Goal: Information Seeking & Learning: Check status

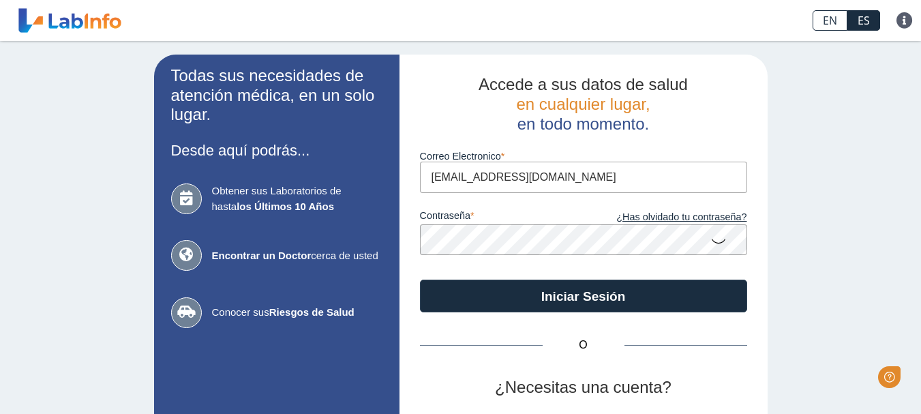
type input "[EMAIL_ADDRESS][DOMAIN_NAME]"
click at [712, 242] on icon at bounding box center [719, 240] width 16 height 27
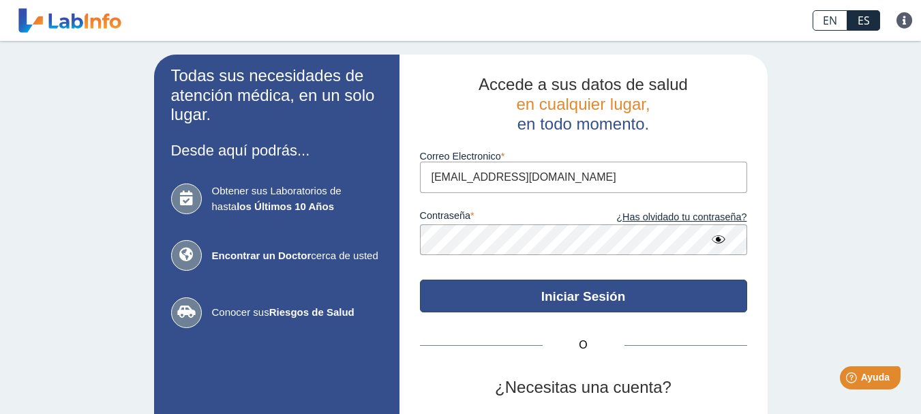
click at [600, 308] on button "Iniciar Sesión" at bounding box center [583, 296] width 327 height 33
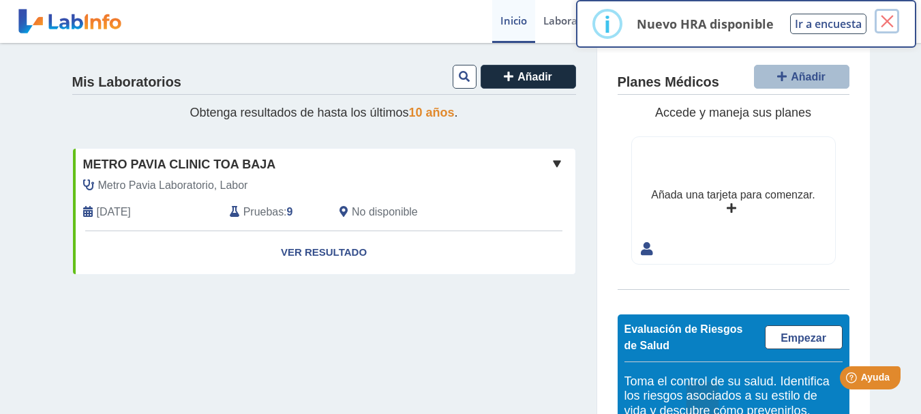
click at [886, 18] on button "×" at bounding box center [887, 21] width 25 height 25
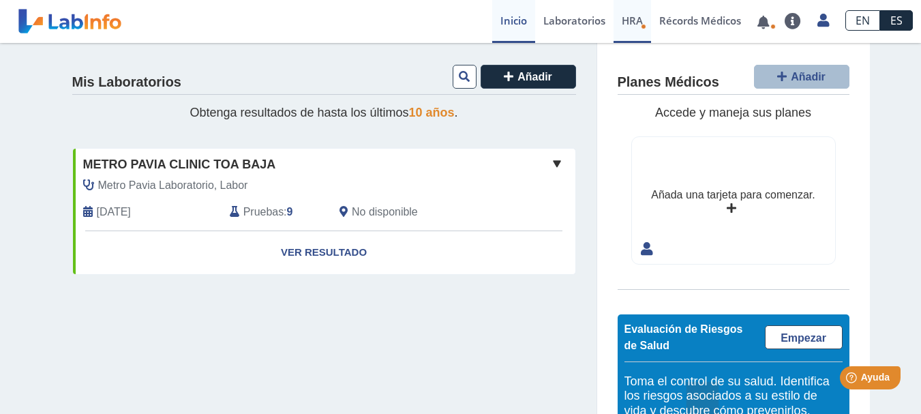
click at [623, 28] on link "HRA Evaluación de Riesgos de Salud" at bounding box center [633, 21] width 38 height 43
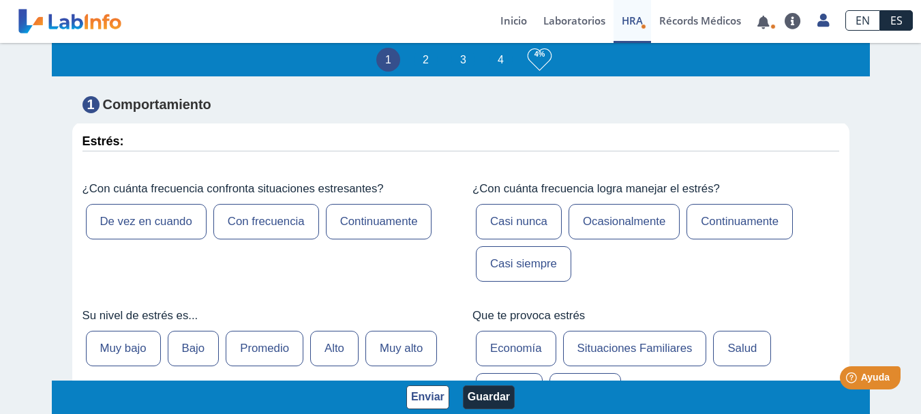
scroll to position [394, 0]
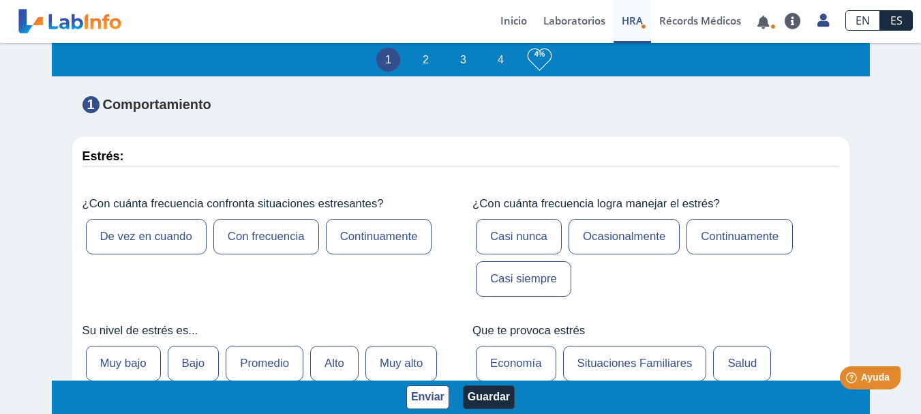
click at [382, 231] on label "Continuamente" at bounding box center [379, 236] width 106 height 35
click at [0, 0] on input "Continuamente" at bounding box center [0, 0] width 0 height 0
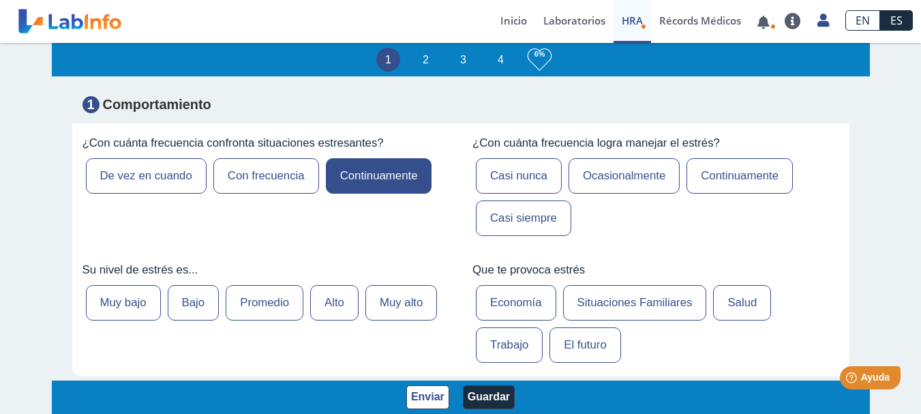
scroll to position [471, 0]
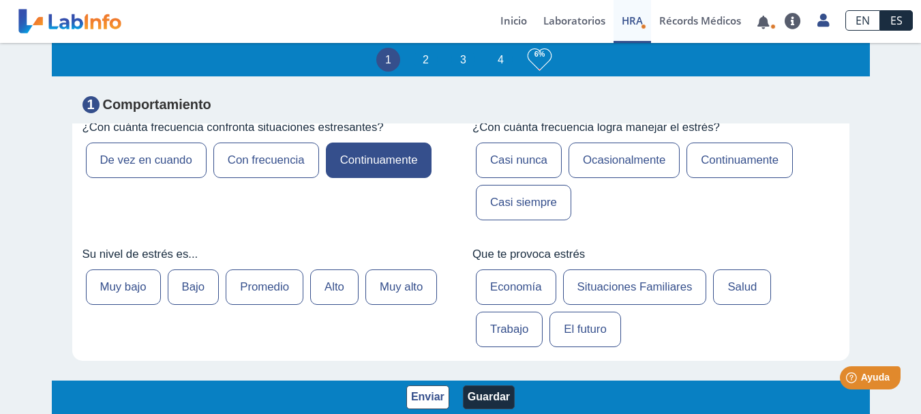
click at [652, 173] on label "Ocasionalmente" at bounding box center [624, 160] width 111 height 35
click at [0, 0] on input "Ocasionalmente" at bounding box center [0, 0] width 0 height 0
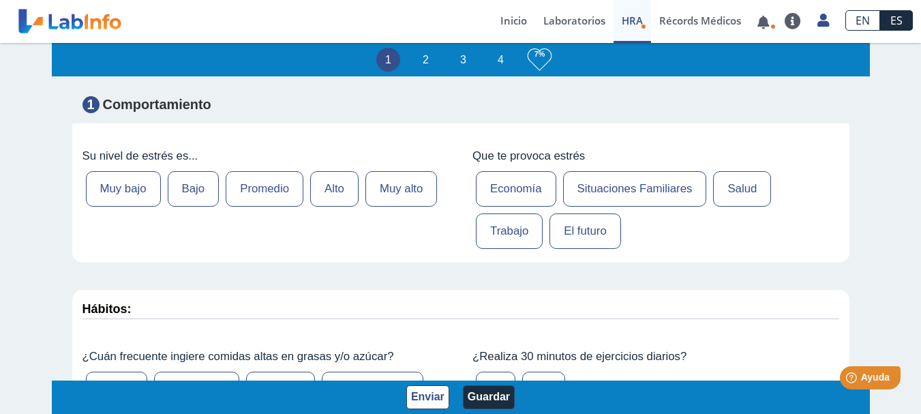
scroll to position [570, 0]
click at [504, 246] on label "Trabajo" at bounding box center [509, 229] width 67 height 35
click at [0, 0] on input "Trabajo" at bounding box center [0, 0] width 0 height 0
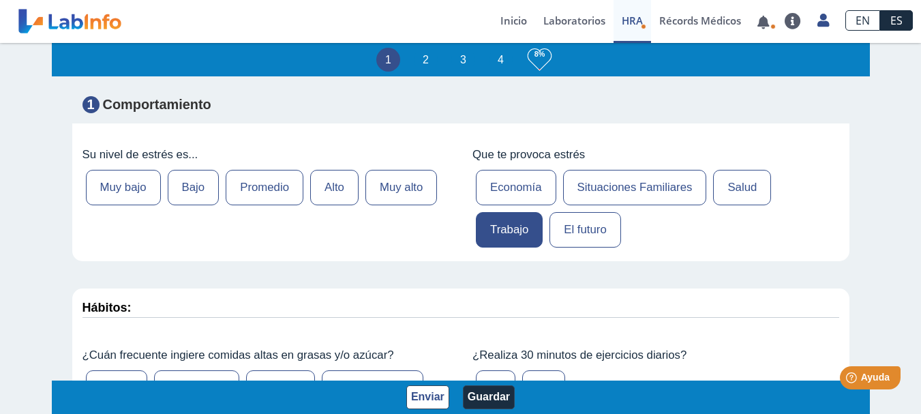
click at [385, 205] on label "Muy alto" at bounding box center [402, 187] width 72 height 35
click at [0, 0] on input "Muy alto" at bounding box center [0, 0] width 0 height 0
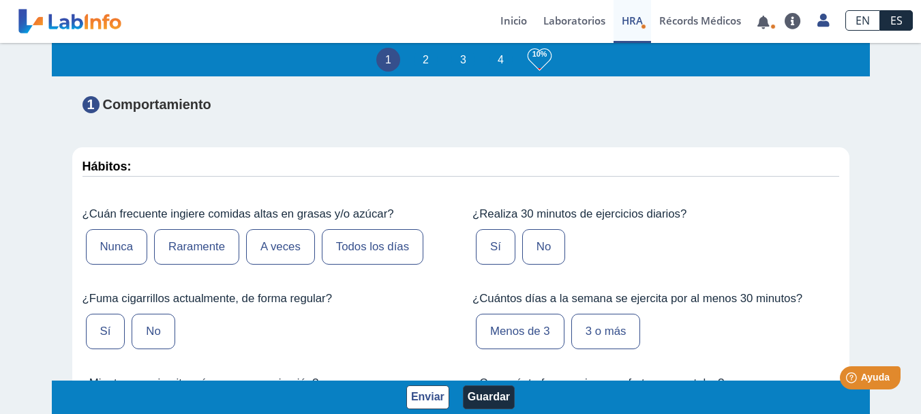
scroll to position [743, 0]
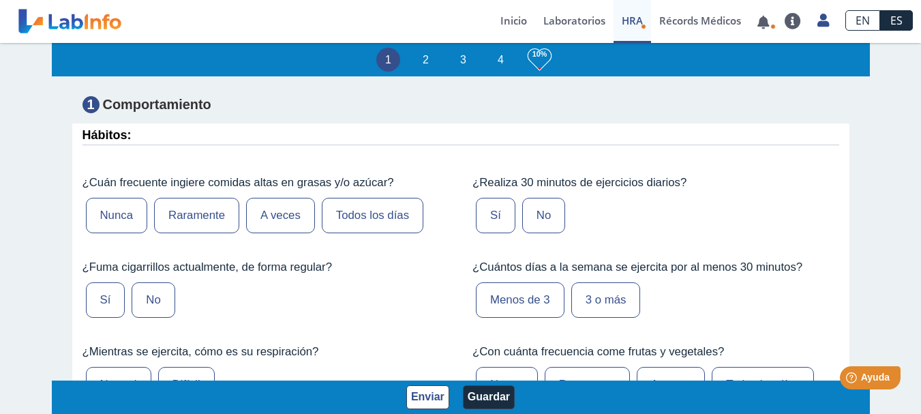
click at [273, 233] on label "A veces" at bounding box center [280, 215] width 69 height 35
click at [0, 0] on input "A veces" at bounding box center [0, 0] width 0 height 0
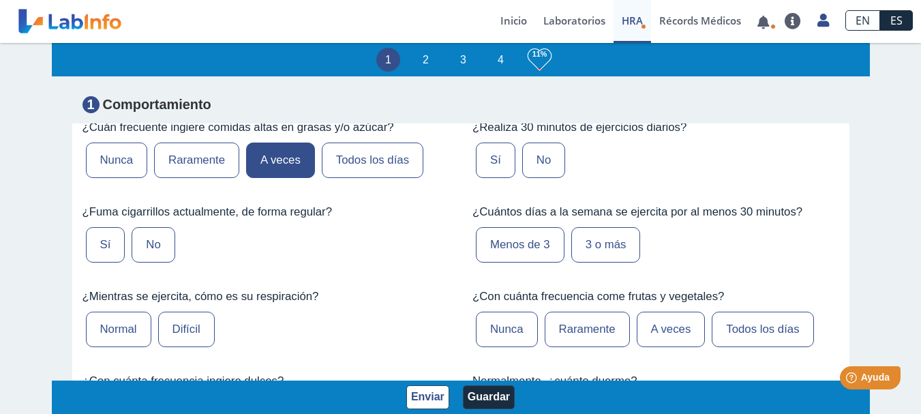
scroll to position [805, 0]
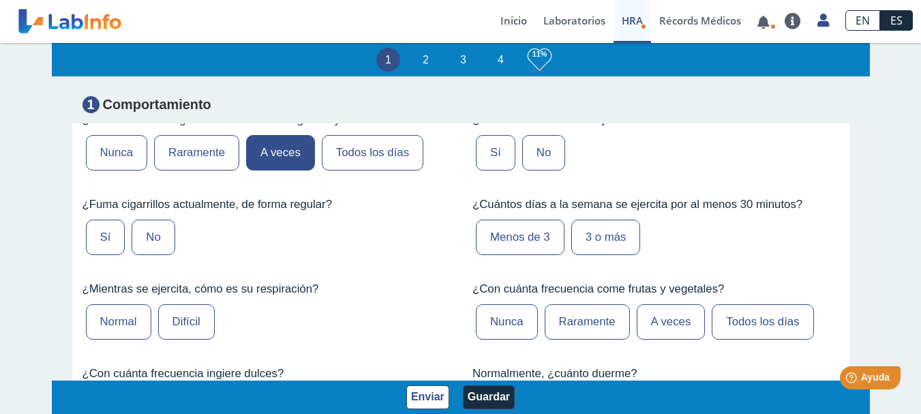
click at [140, 252] on label "No" at bounding box center [153, 237] width 43 height 35
click at [0, 0] on input "No" at bounding box center [0, 0] width 0 height 0
click at [192, 340] on label "Difícil" at bounding box center [186, 321] width 57 height 35
click at [0, 0] on input "Difícil" at bounding box center [0, 0] width 0 height 0
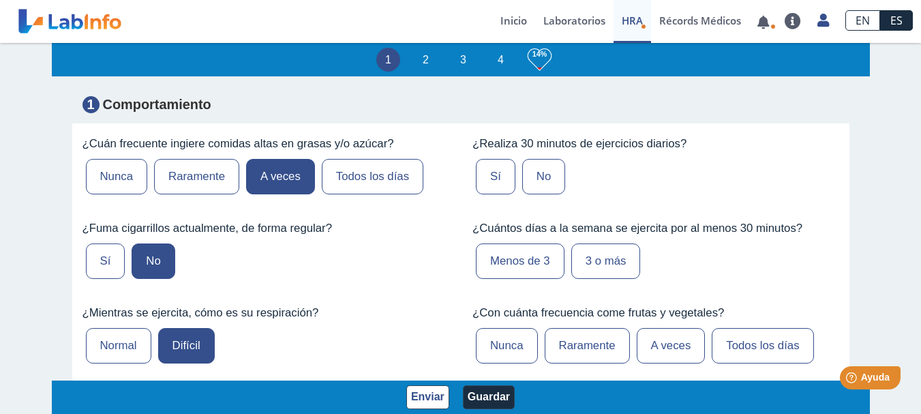
scroll to position [777, 0]
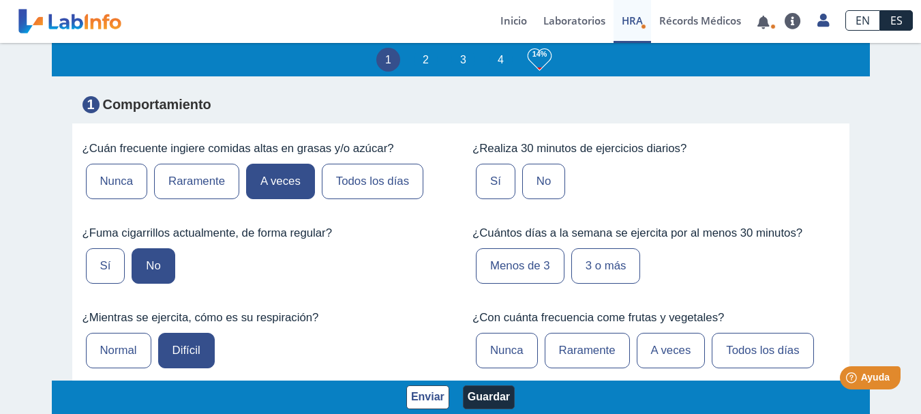
click at [492, 194] on label "Sí" at bounding box center [496, 181] width 40 height 35
click at [0, 0] on input "Sí" at bounding box center [0, 0] width 0 height 0
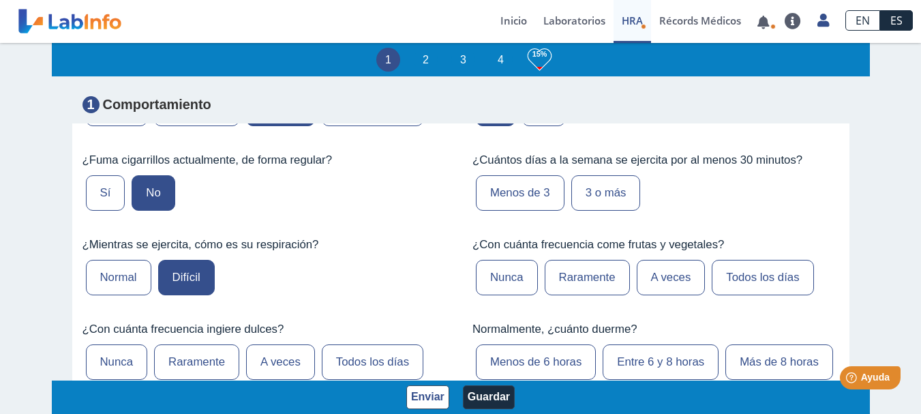
scroll to position [887, 0]
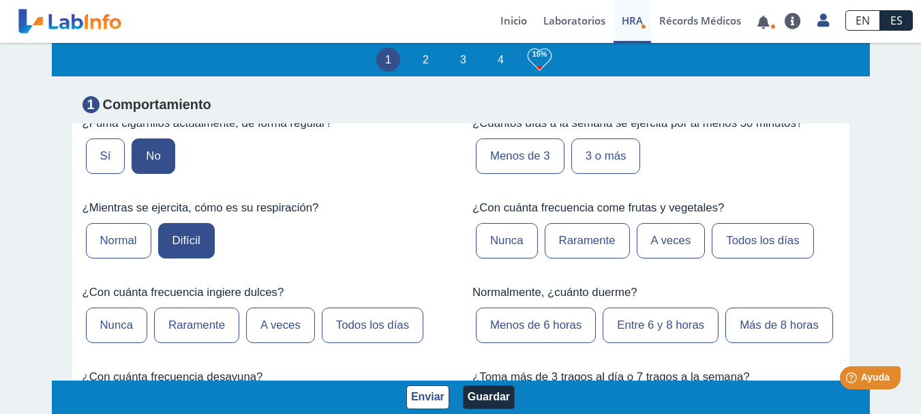
click at [588, 174] on label "3 o más" at bounding box center [607, 155] width 70 height 35
click at [0, 0] on input "3 o más" at bounding box center [0, 0] width 0 height 0
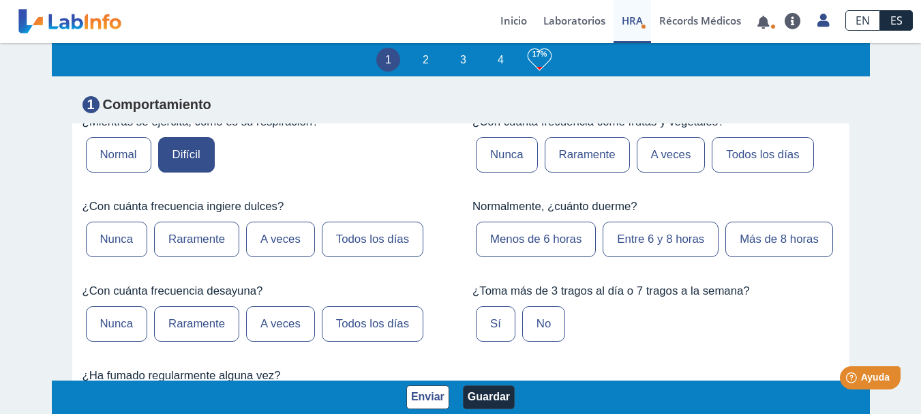
scroll to position [986, 0]
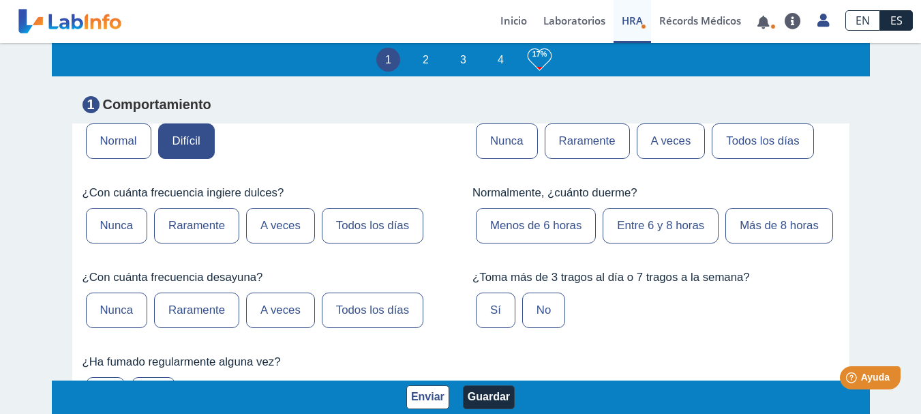
click at [674, 159] on label "A veces" at bounding box center [671, 140] width 69 height 35
click at [0, 0] on input "A veces" at bounding box center [0, 0] width 0 height 0
click at [650, 243] on label "Entre 6 y 8 horas" at bounding box center [661, 225] width 116 height 35
click at [0, 0] on input "Entre 6 y 8 horas" at bounding box center [0, 0] width 0 height 0
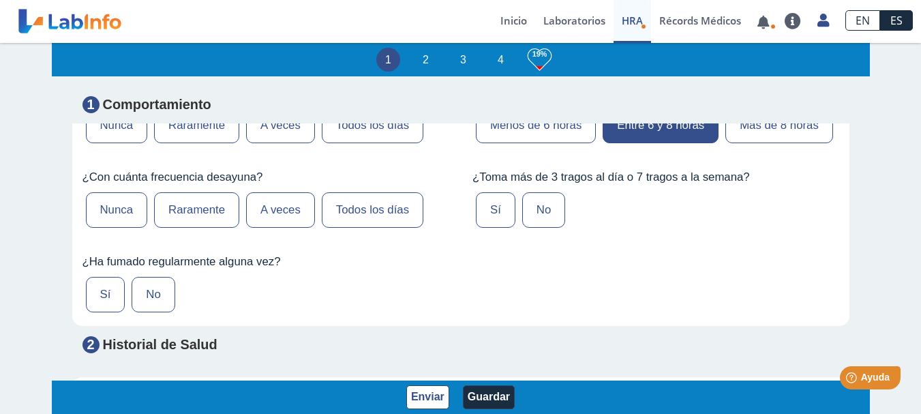
scroll to position [1100, 0]
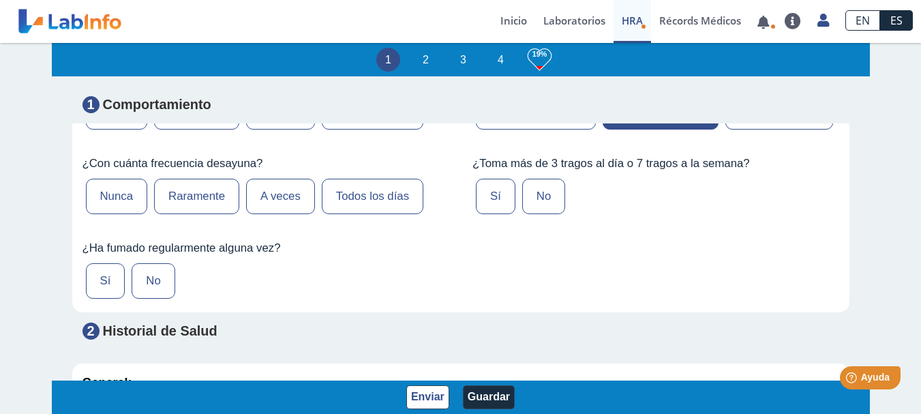
click at [531, 214] on label "No" at bounding box center [543, 196] width 43 height 35
click at [0, 0] on input "No" at bounding box center [0, 0] width 0 height 0
click at [280, 214] on label "A veces" at bounding box center [280, 196] width 69 height 35
click at [0, 0] on input "A veces" at bounding box center [0, 0] width 0 height 0
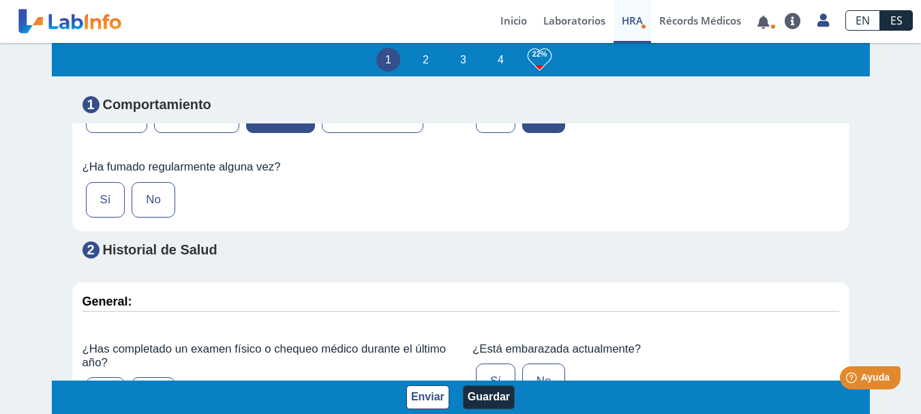
scroll to position [1182, 0]
click at [165, 217] on label "No" at bounding box center [153, 198] width 43 height 35
click at [0, 0] on input "No" at bounding box center [0, 0] width 0 height 0
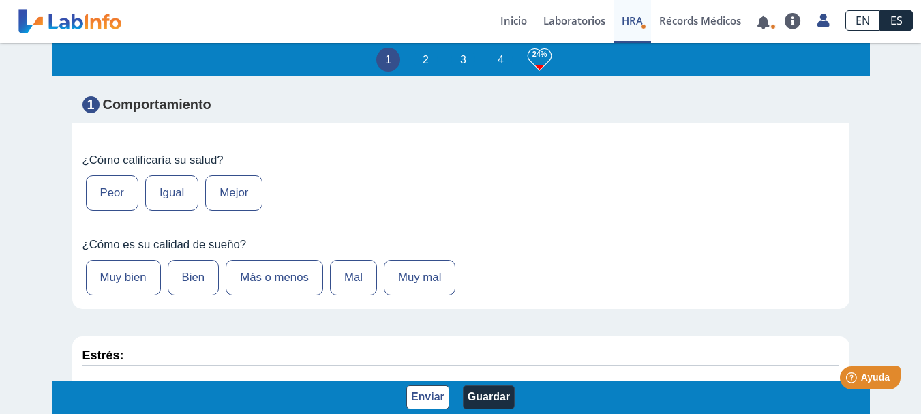
scroll to position [217, 0]
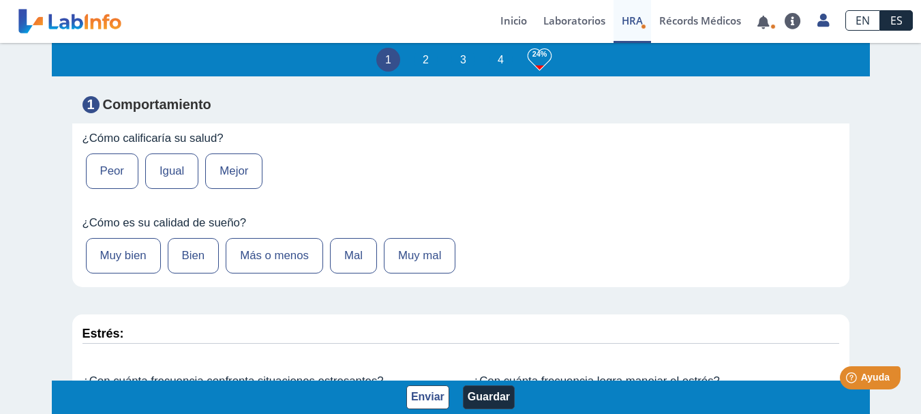
click at [424, 271] on label "Muy mal" at bounding box center [420, 255] width 72 height 35
click at [0, 0] on input "Muy mal" at bounding box center [0, 0] width 0 height 0
click at [168, 177] on label "Igual" at bounding box center [171, 170] width 53 height 35
click at [0, 0] on input "Igual" at bounding box center [0, 0] width 0 height 0
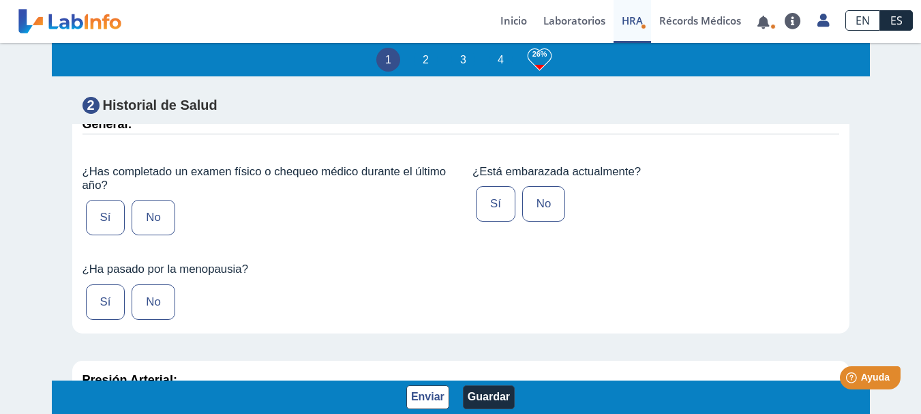
scroll to position [1354, 0]
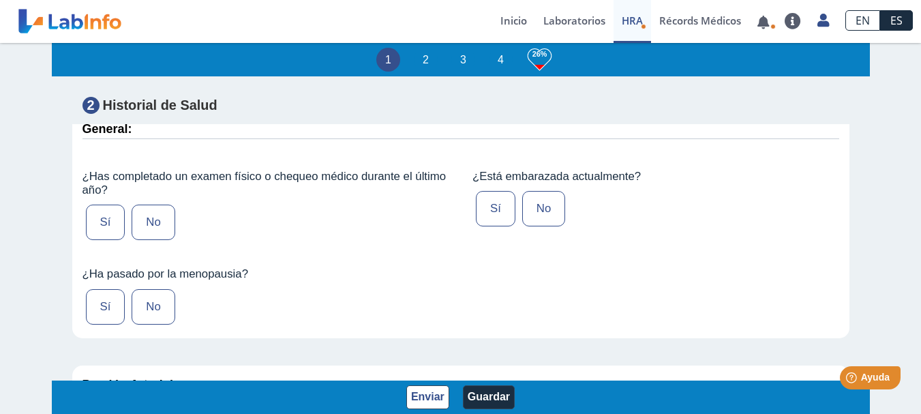
click at [160, 240] on label "No" at bounding box center [153, 222] width 43 height 35
click at [0, 0] on input "No" at bounding box center [0, 0] width 0 height 0
click at [166, 325] on label "No" at bounding box center [153, 306] width 43 height 35
click at [0, 0] on input "No" at bounding box center [0, 0] width 0 height 0
click at [541, 226] on label "No" at bounding box center [543, 208] width 43 height 35
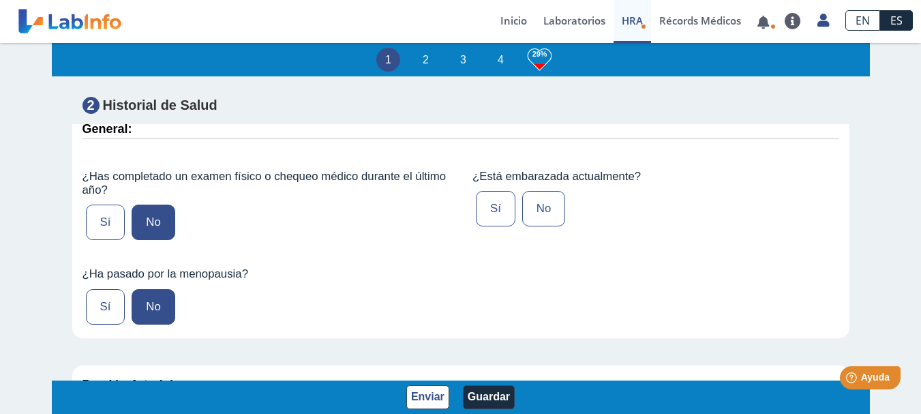
click at [0, 0] on input "No" at bounding box center [0, 0] width 0 height 0
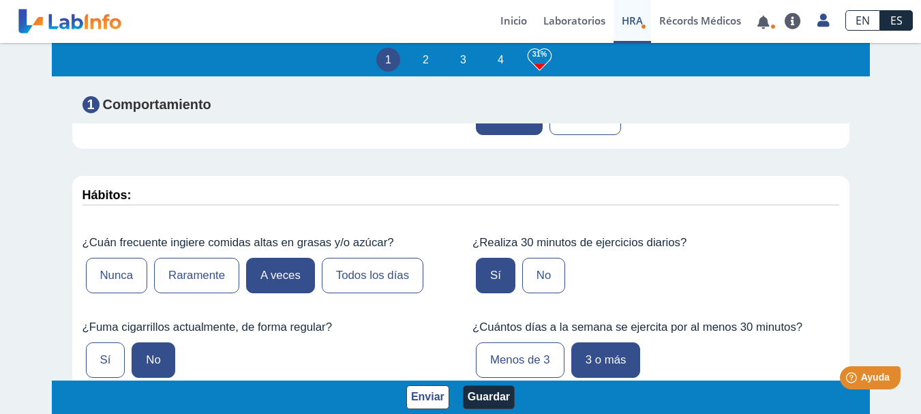
scroll to position [680, 0]
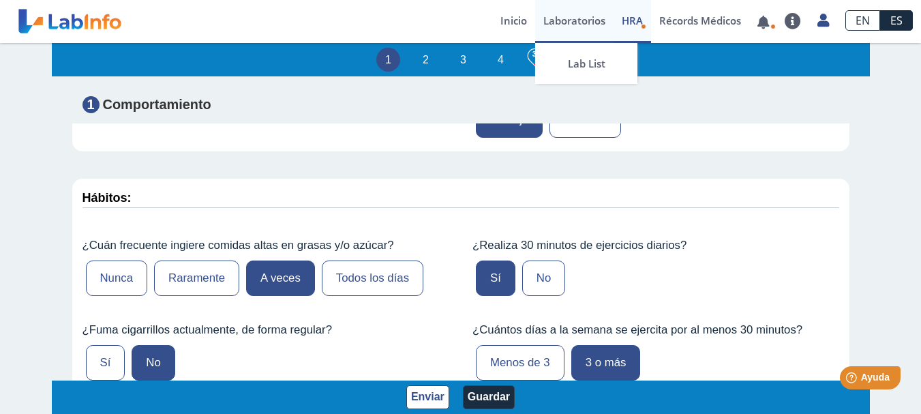
click at [580, 20] on link "Laboratorios" at bounding box center [574, 21] width 78 height 43
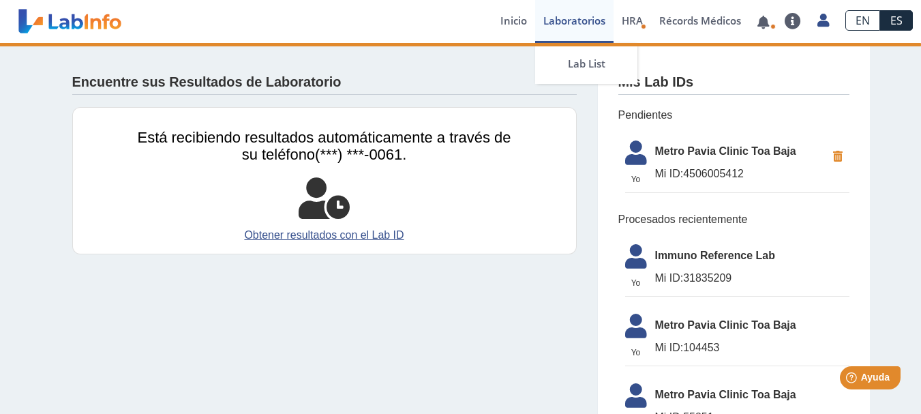
click at [595, 25] on link "Laboratorios" at bounding box center [574, 21] width 78 height 43
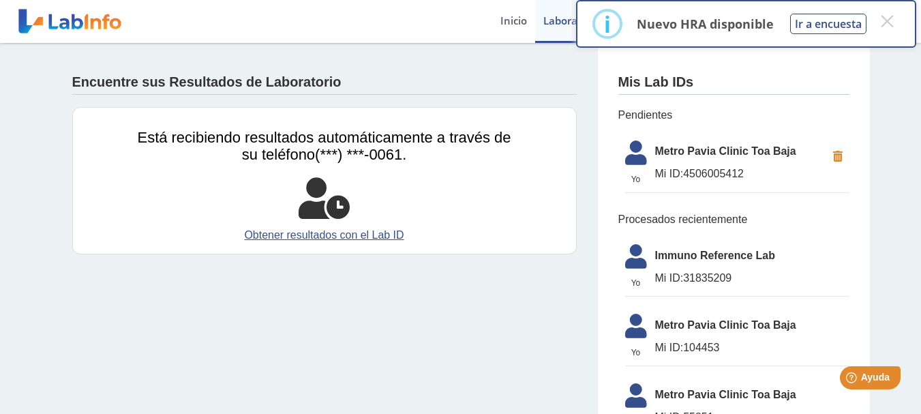
click at [735, 145] on span "Metro Pavia Clinic Toa Baja" at bounding box center [740, 151] width 171 height 16
click at [516, 25] on link "Inicio" at bounding box center [513, 21] width 43 height 43
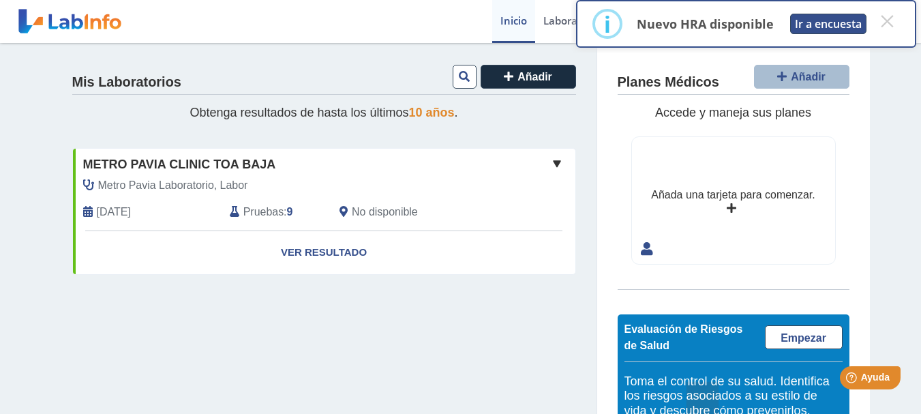
click at [822, 27] on button "Ir a encuesta" at bounding box center [828, 24] width 76 height 20
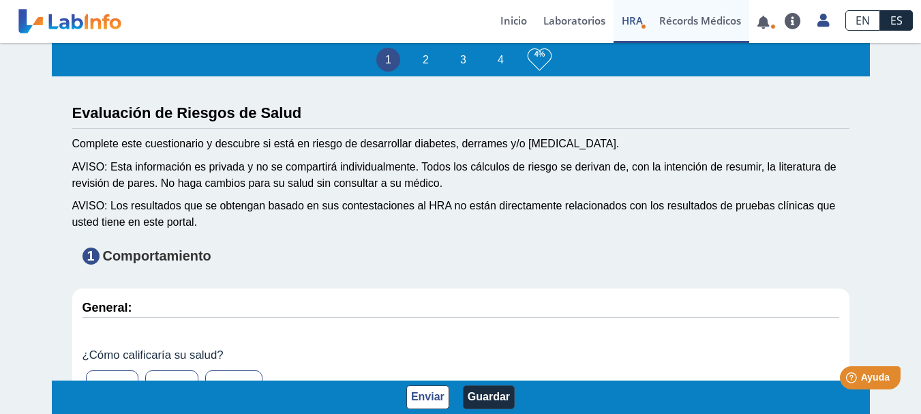
click at [688, 23] on link "Récords Médicos" at bounding box center [700, 21] width 98 height 43
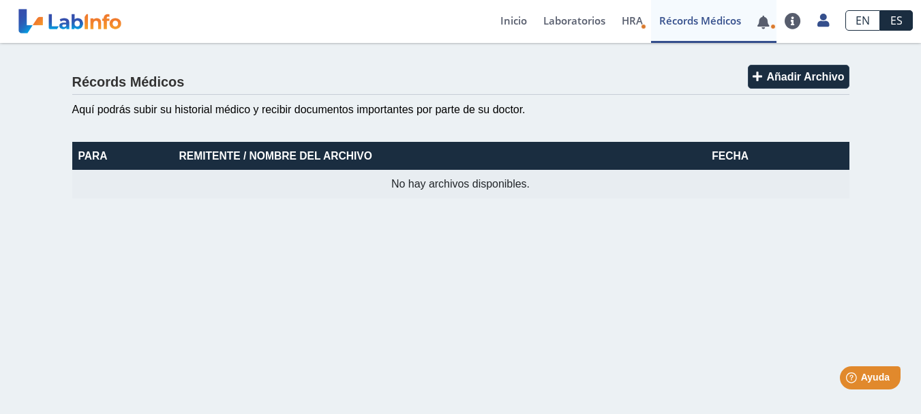
click at [765, 37] on span at bounding box center [764, 21] width 28 height 43
click at [769, 25] on link at bounding box center [764, 22] width 28 height 10
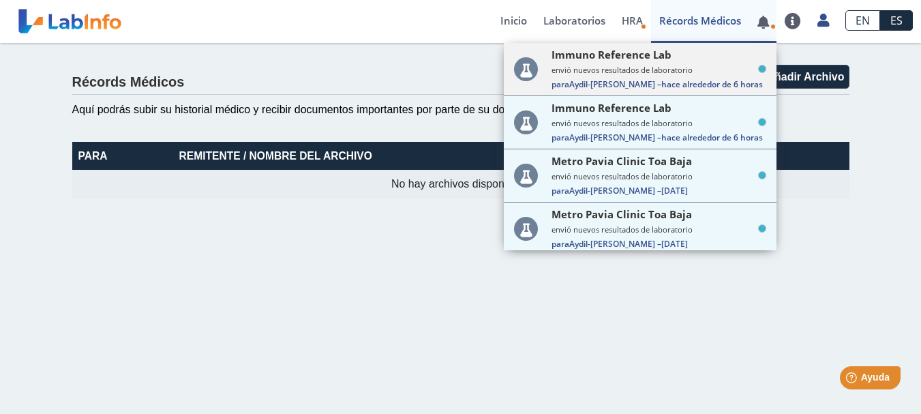
click at [716, 63] on div "Immuno Reference Lab envió nuevos resultados de laboratorio Para Aydil-[PERSON_…" at bounding box center [659, 69] width 215 height 42
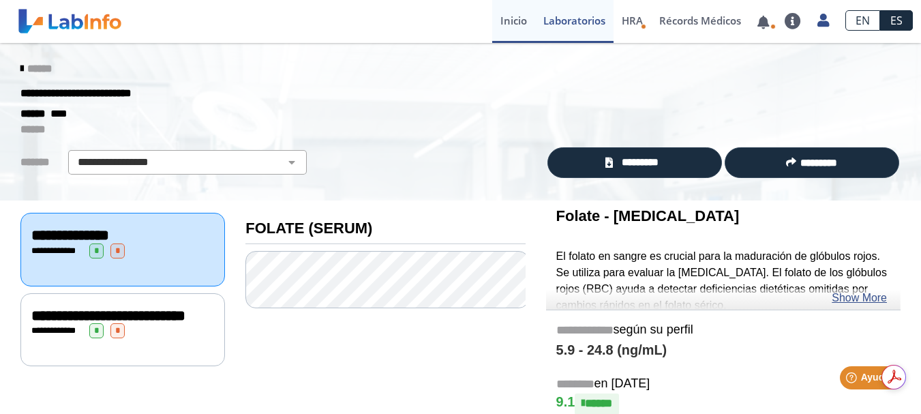
click at [519, 12] on link "Inicio" at bounding box center [513, 21] width 43 height 43
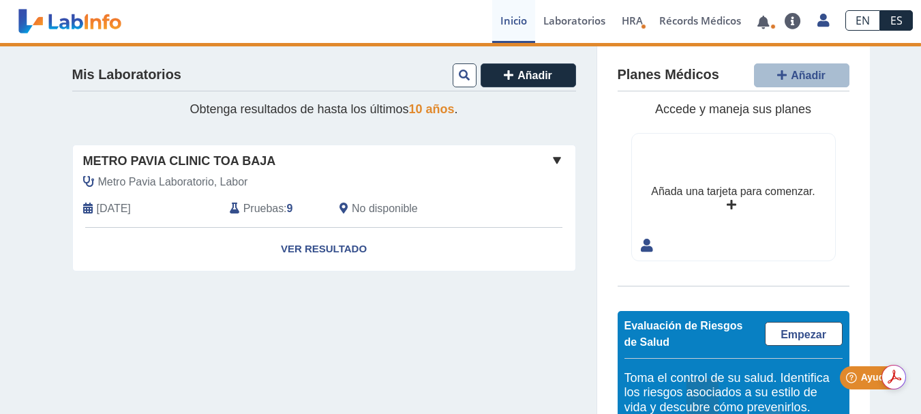
click at [304, 162] on div "Metro Pavia Clinic Toa Baja" at bounding box center [324, 161] width 503 height 18
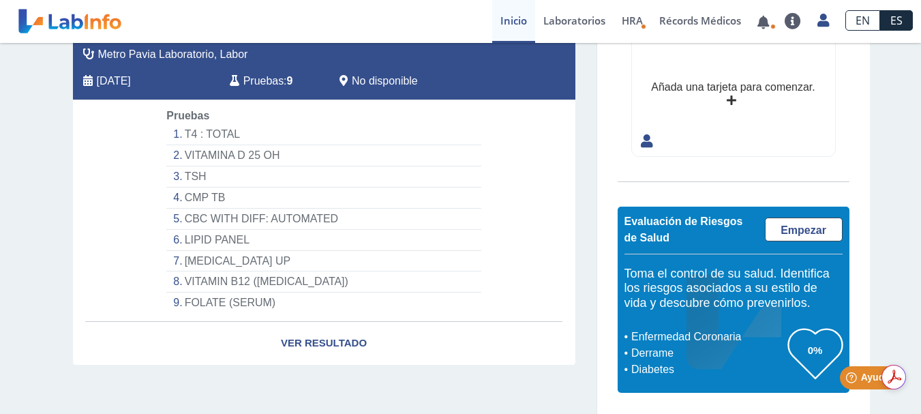
scroll to position [128, 0]
click at [310, 346] on link "Ver Resultado" at bounding box center [324, 343] width 503 height 43
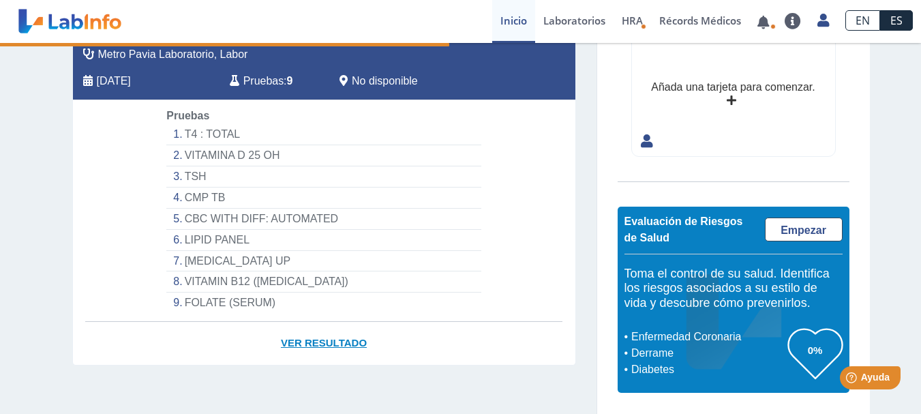
click at [324, 340] on link "Ver Resultado" at bounding box center [324, 343] width 503 height 43
click at [318, 334] on link "Ver Resultado" at bounding box center [324, 343] width 503 height 43
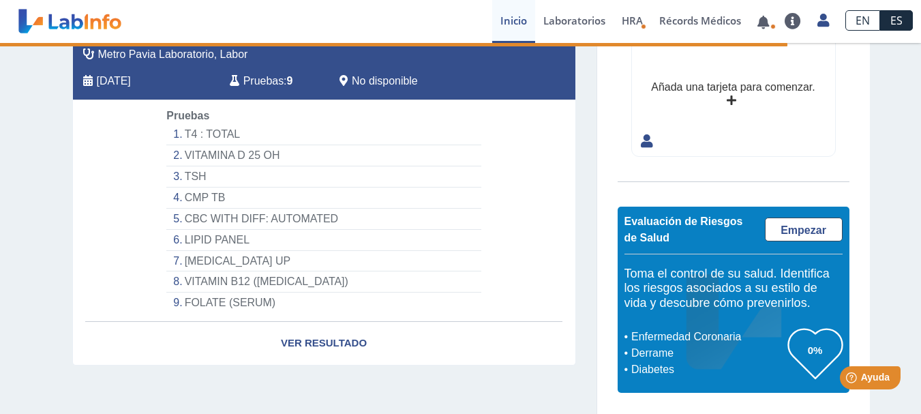
click at [286, 267] on li "[MEDICAL_DATA] UP" at bounding box center [323, 261] width 314 height 21
click at [239, 273] on li "VITAMIN B12 ([MEDICAL_DATA])" at bounding box center [323, 281] width 314 height 21
click at [221, 124] on li "T4 : TOTAL" at bounding box center [323, 134] width 314 height 21
click at [323, 342] on link "Ver Resultado" at bounding box center [324, 343] width 503 height 43
click at [372, 316] on app-lab-card "Metro [PERSON_NAME] Clinic Toa Baja Metro [PERSON_NAME] Laboratorio, Labor [DAT…" at bounding box center [324, 191] width 504 height 349
